Goal: Transaction & Acquisition: Purchase product/service

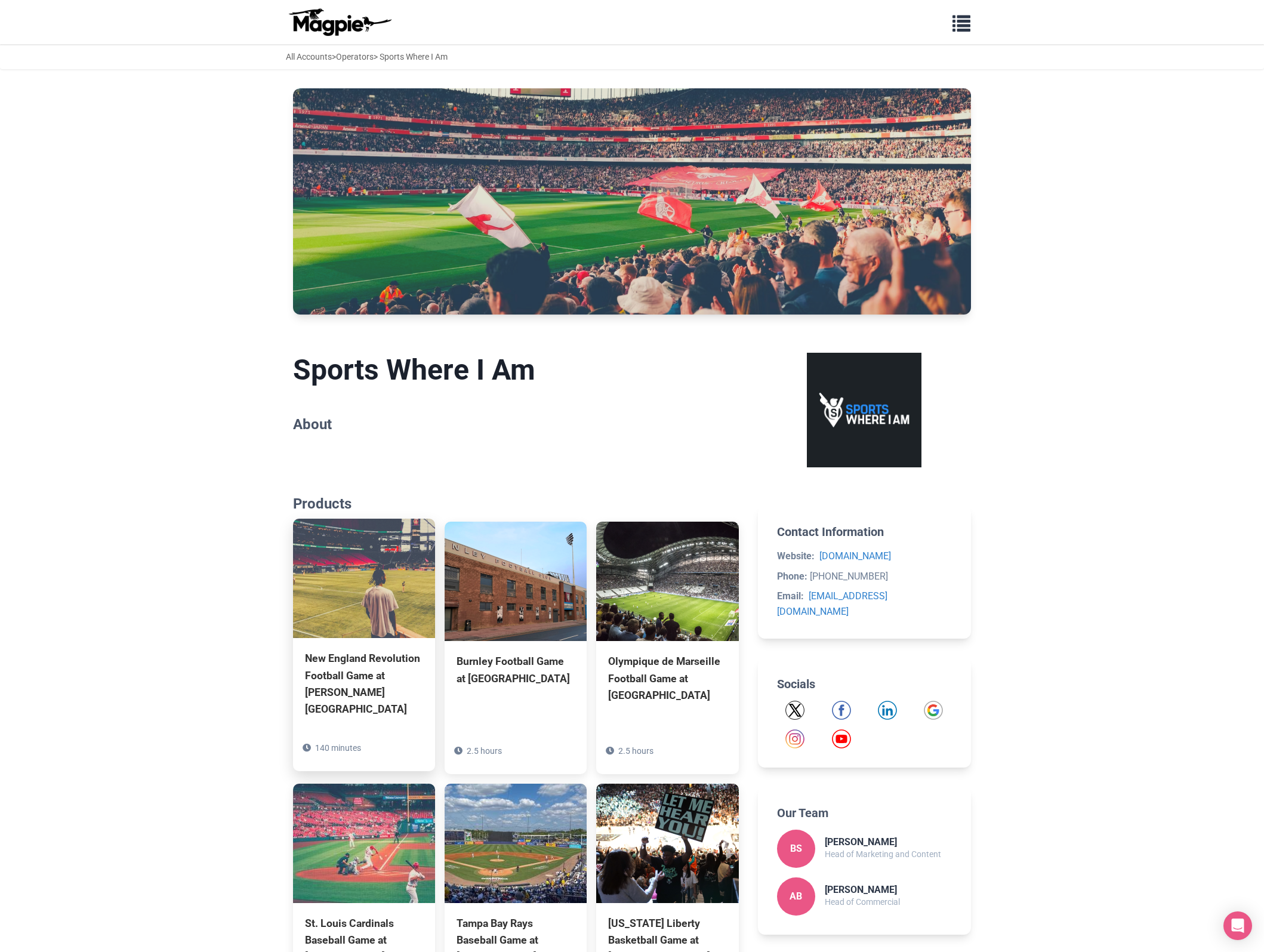
scroll to position [308, 0]
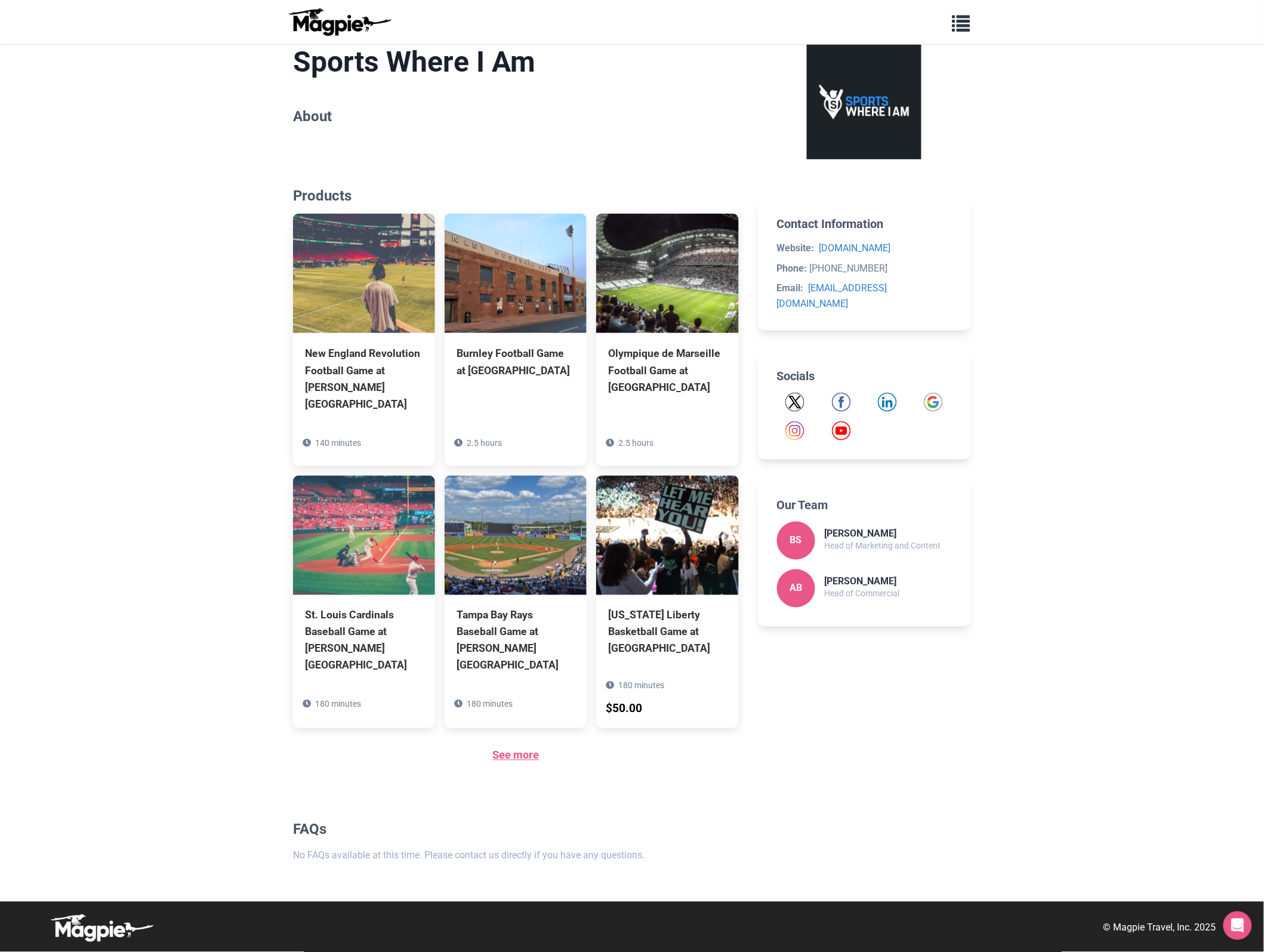
click at [518, 756] on link "See more" at bounding box center [515, 755] width 47 height 13
click at [514, 761] on link "See more" at bounding box center [515, 755] width 47 height 13
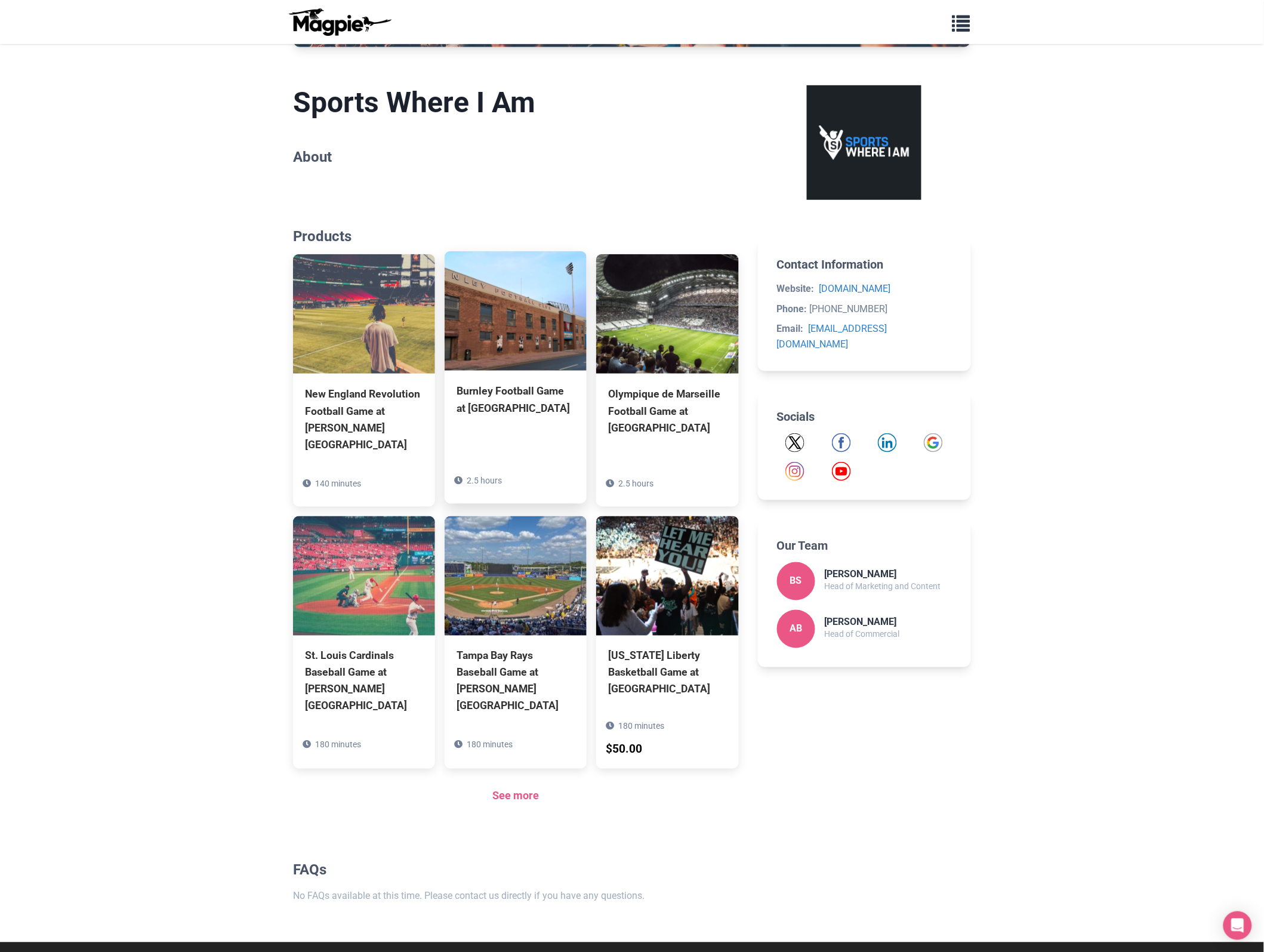
scroll to position [0, 0]
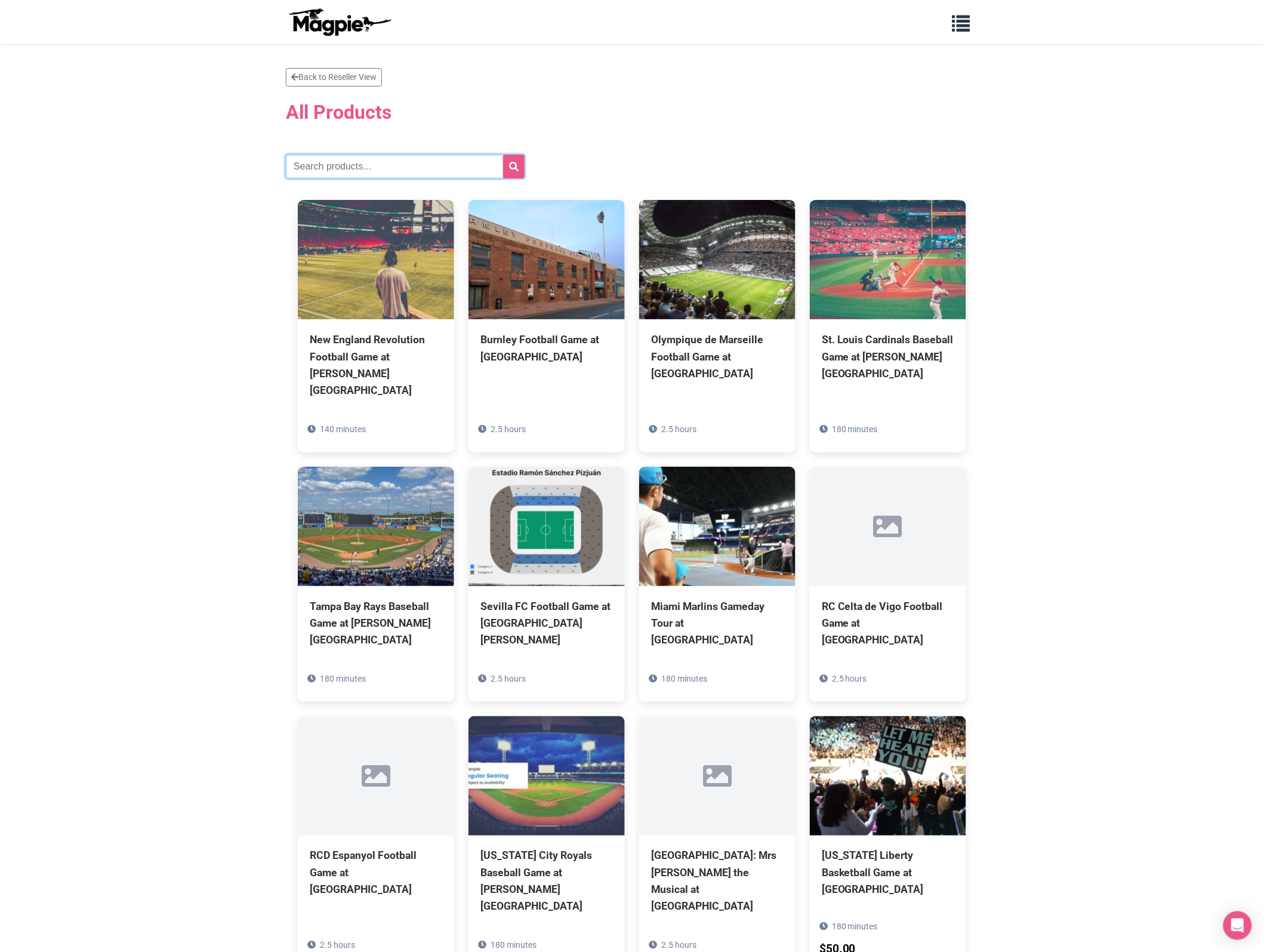
click at [322, 163] on input "text" at bounding box center [405, 167] width 239 height 24
paste input "Nashville"
type input "Nashville"
click at [516, 165] on icon "submit" at bounding box center [514, 167] width 10 height 10
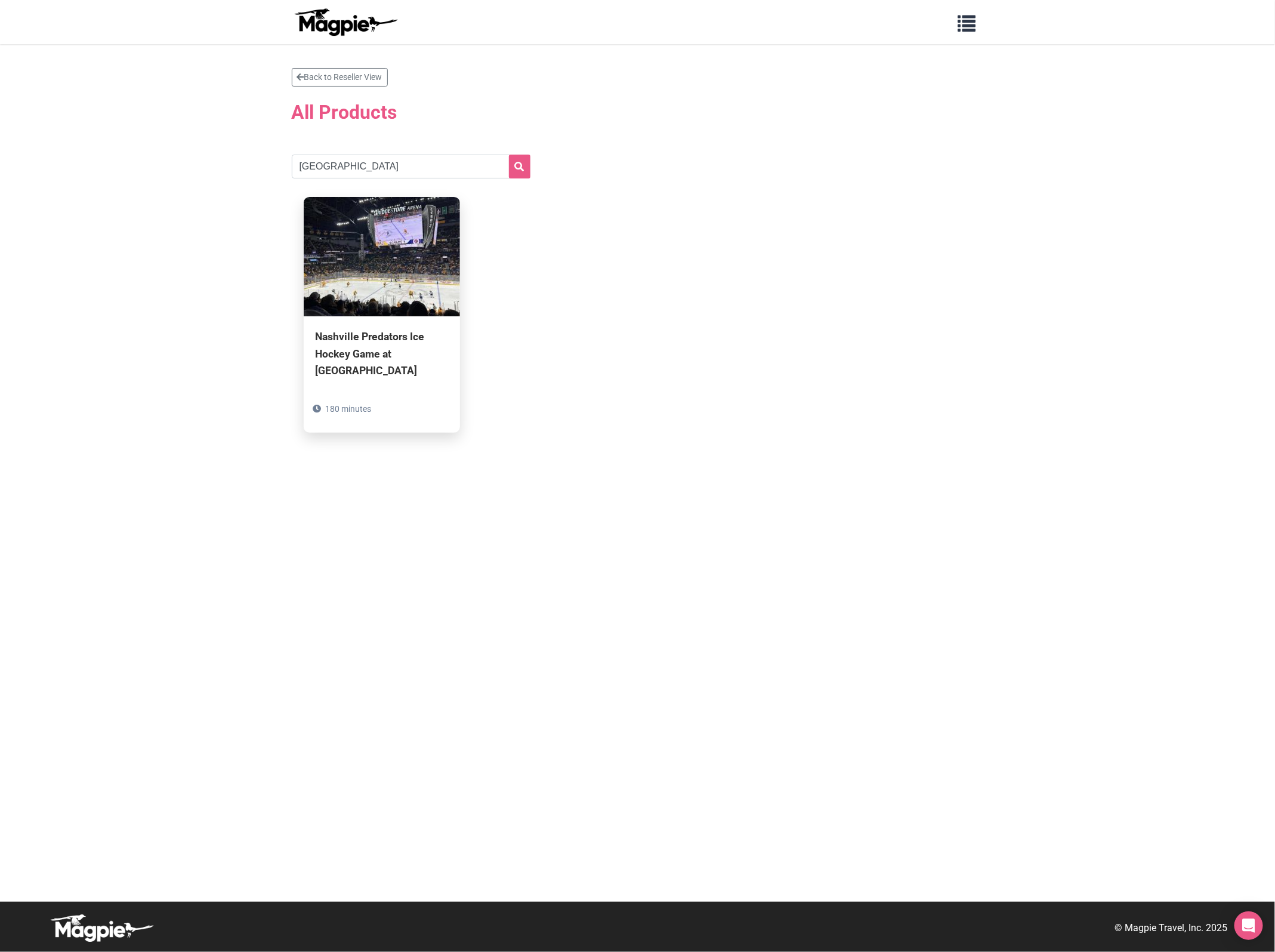
click at [358, 356] on div "Nashville Predators Ice Hockey Game at [GEOGRAPHIC_DATA]" at bounding box center [382, 353] width 133 height 50
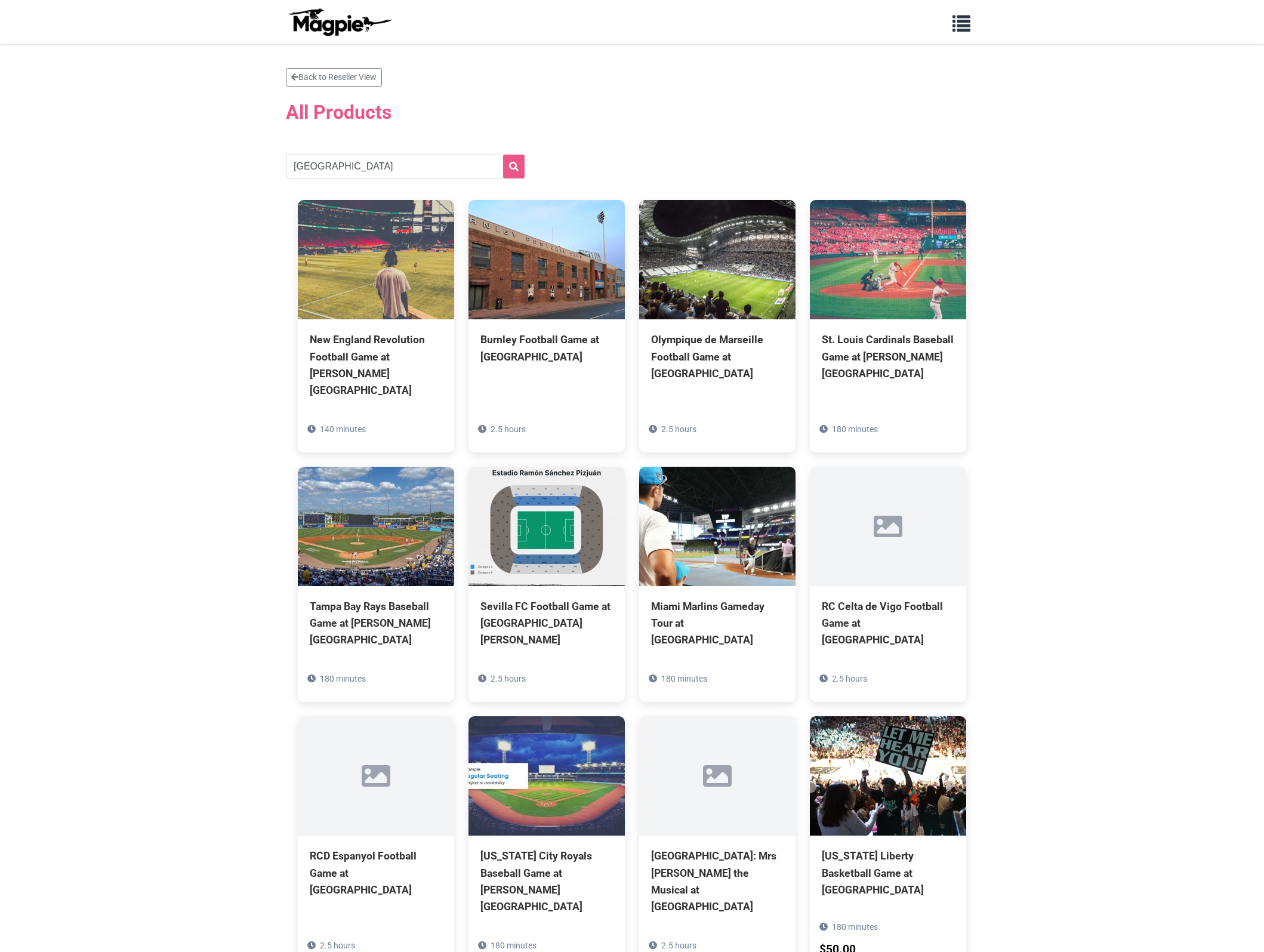
type input "[GEOGRAPHIC_DATA]"
click at [503, 155] on button "submit" at bounding box center [513, 167] width 21 height 24
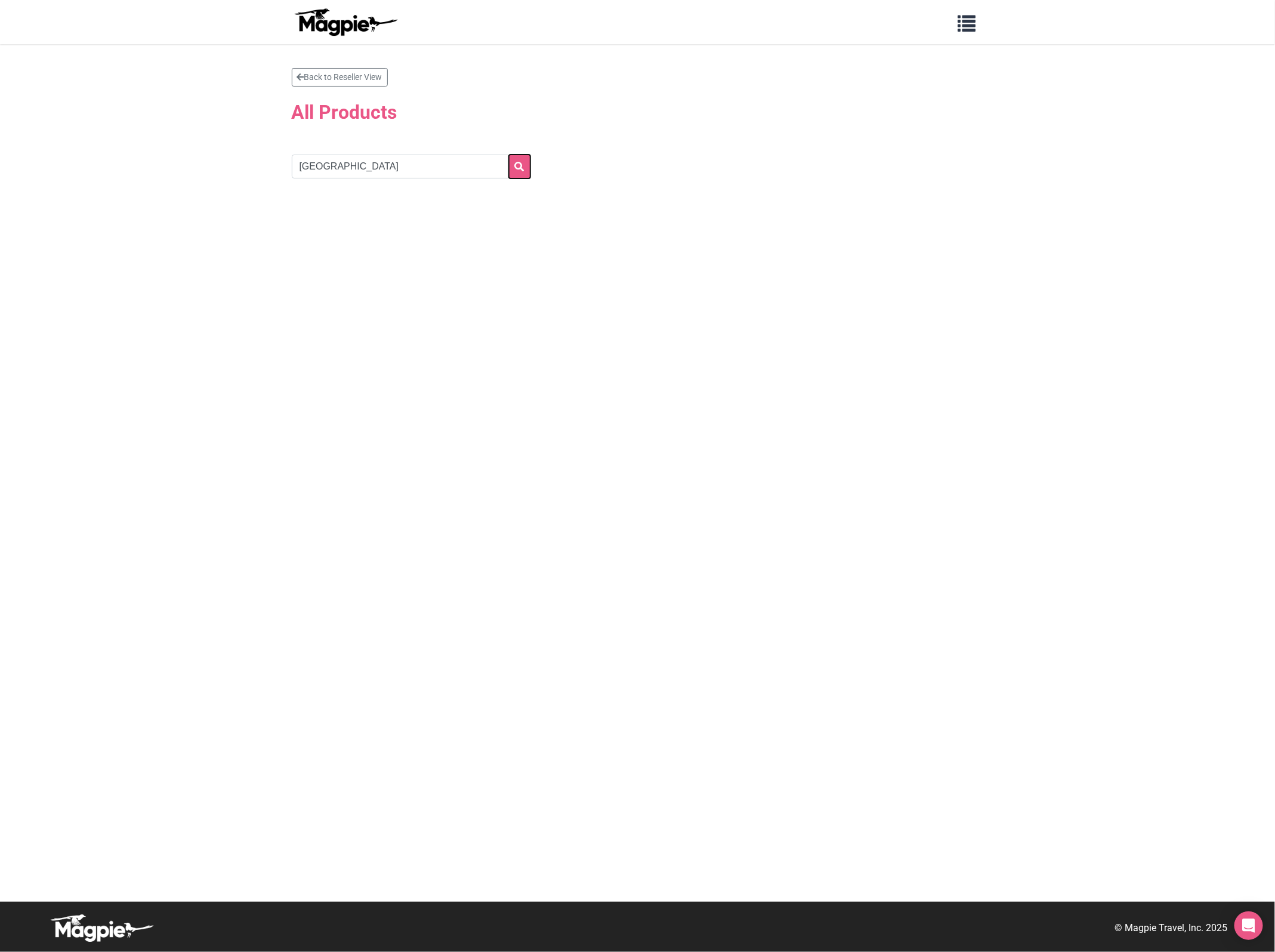
click at [513, 164] on button "submit" at bounding box center [519, 167] width 21 height 24
